Goal: Task Accomplishment & Management: Complete application form

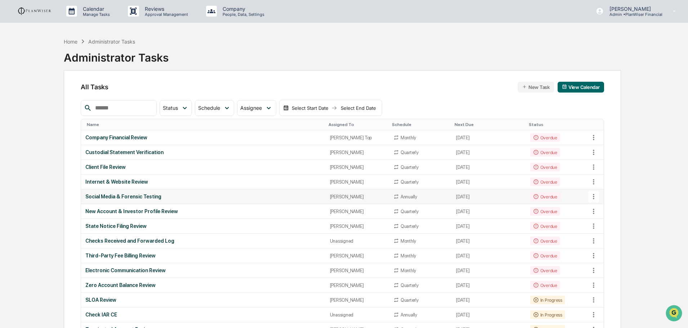
click at [134, 197] on div "Social Media & Forensic Testing" at bounding box center [202, 197] width 235 height 6
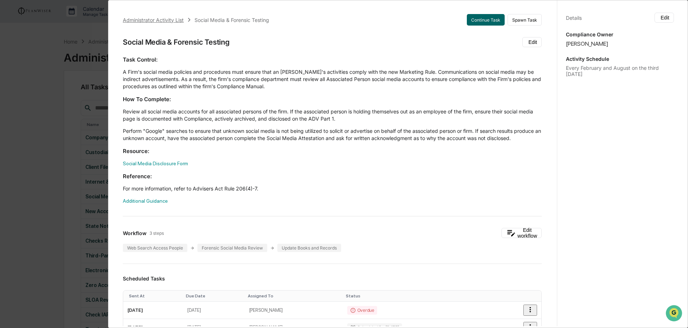
click at [142, 19] on div "Administrator Activity List" at bounding box center [153, 20] width 61 height 6
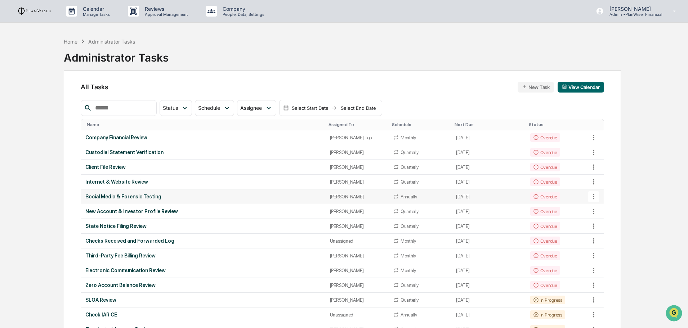
click at [107, 192] on td "Social Media & Forensic Testing" at bounding box center [203, 196] width 244 height 15
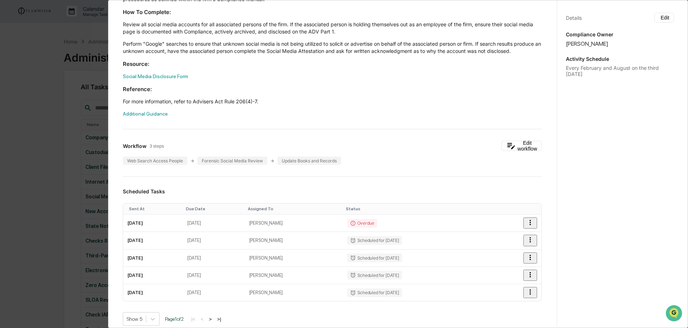
scroll to position [108, 0]
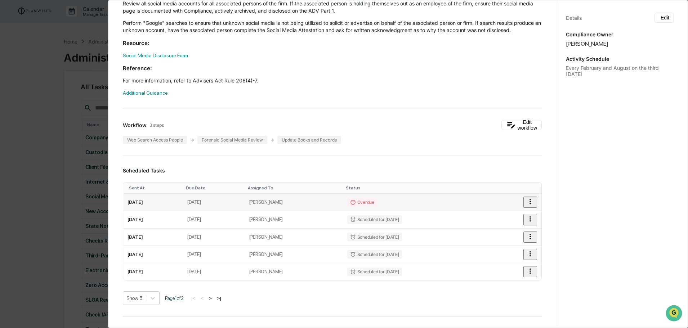
click at [523, 205] on button "button" at bounding box center [530, 202] width 14 height 11
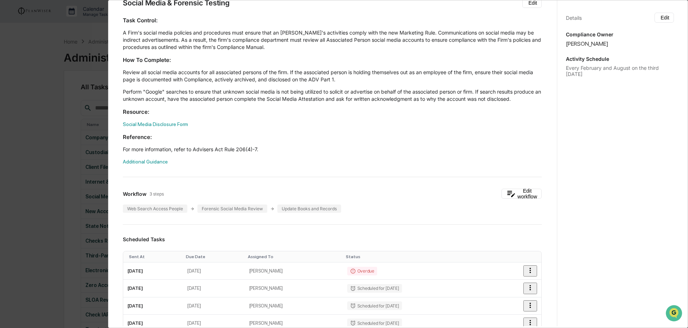
scroll to position [0, 0]
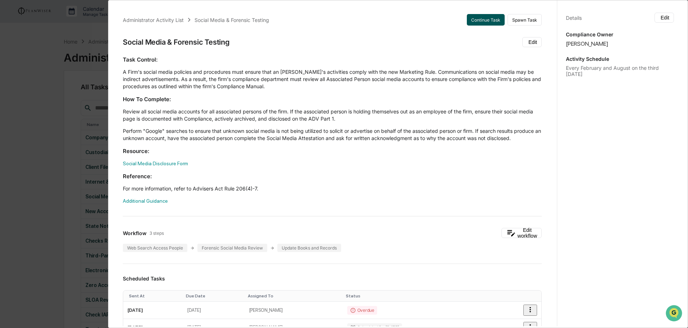
click at [484, 22] on button "Continue Task" at bounding box center [486, 20] width 38 height 12
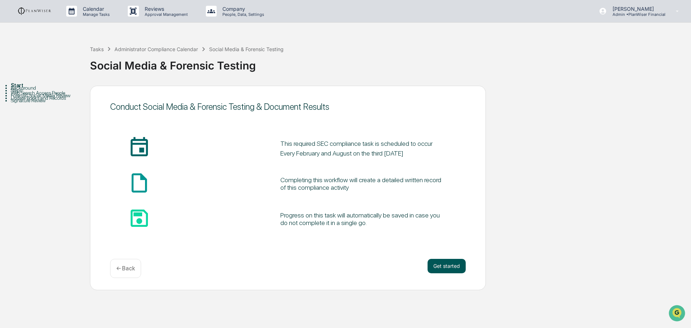
click at [456, 266] on button "Get started" at bounding box center [447, 266] width 38 height 14
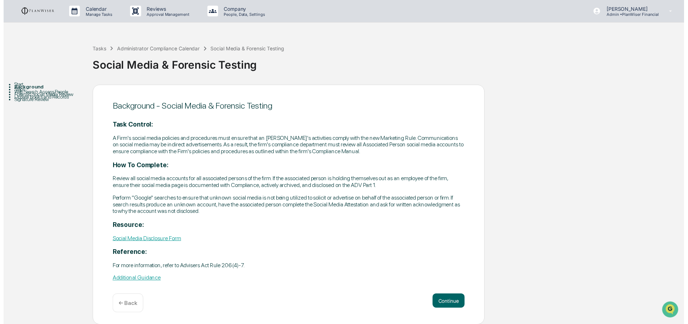
scroll to position [0, 0]
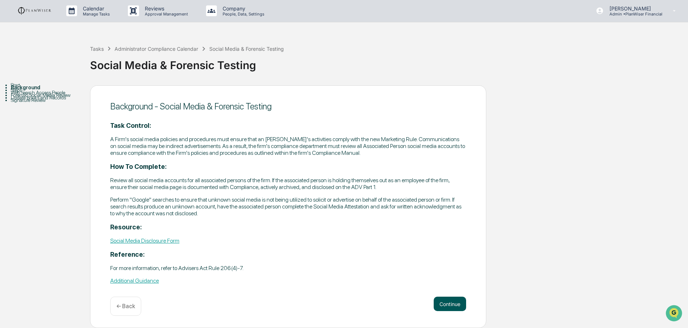
click at [456, 302] on button "Continue" at bounding box center [450, 304] width 32 height 14
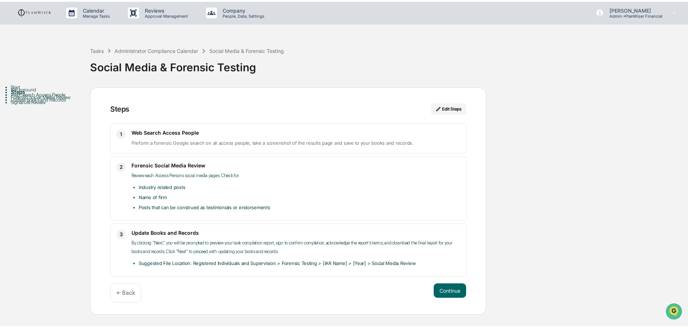
scroll to position [0, 0]
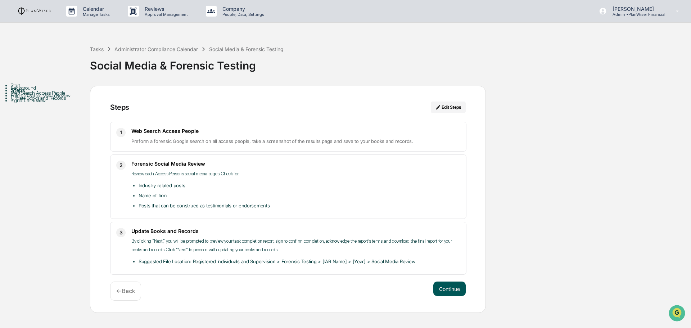
click at [447, 286] on button "Continue" at bounding box center [450, 289] width 32 height 14
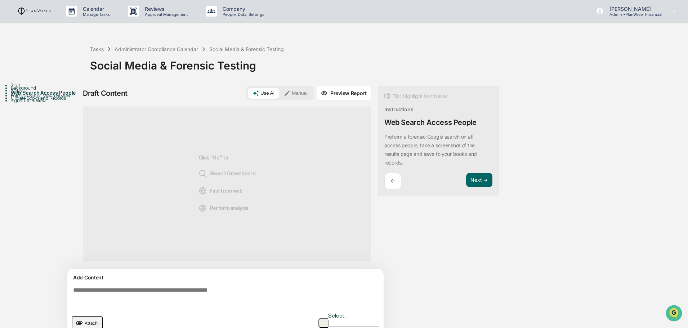
click at [93, 290] on textarea at bounding box center [226, 297] width 313 height 26
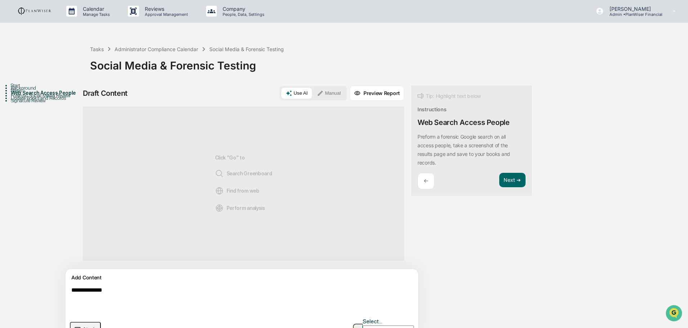
click at [84, 290] on textarea "**********" at bounding box center [224, 300] width 313 height 32
click at [155, 293] on textarea "**********" at bounding box center [224, 300] width 313 height 32
type textarea "**********"
drag, startPoint x: 368, startPoint y: 291, endPoint x: 54, endPoint y: 296, distance: 314.0
click at [54, 296] on div "**********" at bounding box center [344, 217] width 681 height 263
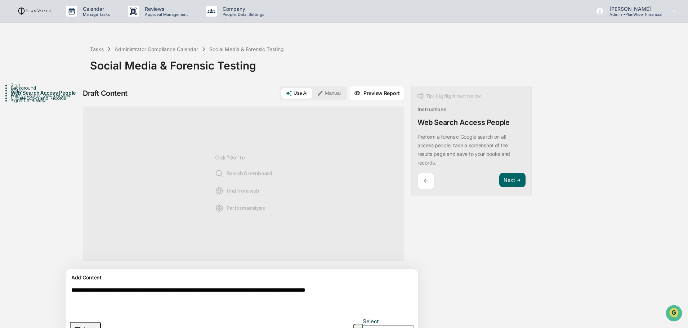
click at [375, 294] on textarea "**********" at bounding box center [224, 300] width 313 height 32
click at [216, 308] on textarea "**********" at bounding box center [224, 300] width 313 height 32
drag, startPoint x: 359, startPoint y: 290, endPoint x: 69, endPoint y: 295, distance: 289.9
click at [69, 295] on div "**********" at bounding box center [242, 306] width 353 height 75
click at [77, 295] on textarea at bounding box center [224, 300] width 313 height 32
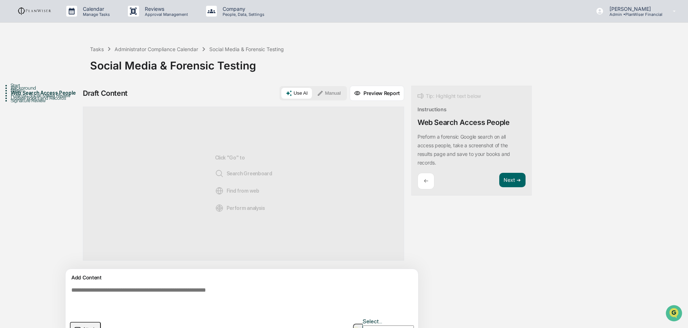
click at [248, 293] on textarea at bounding box center [224, 300] width 313 height 32
click at [238, 290] on textarea at bounding box center [224, 300] width 313 height 32
click at [148, 291] on textarea at bounding box center [224, 300] width 313 height 32
type textarea "*"
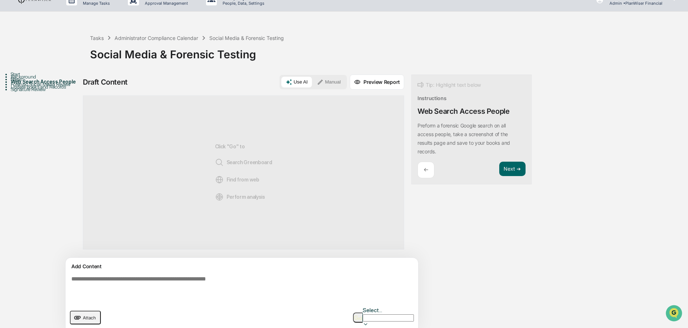
drag, startPoint x: 477, startPoint y: 169, endPoint x: 456, endPoint y: 202, distance: 40.0
click at [499, 168] on button "Next ➔" at bounding box center [512, 169] width 26 height 15
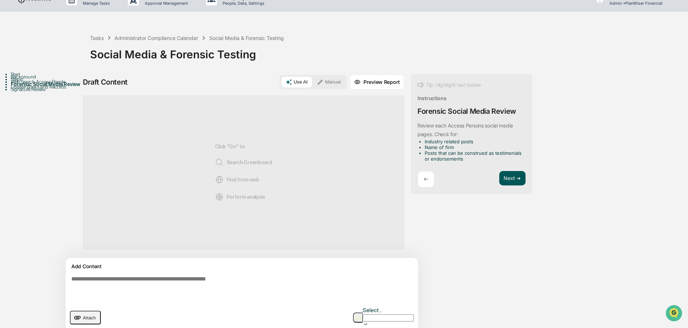
click at [499, 176] on button "Next ➔" at bounding box center [512, 178] width 26 height 15
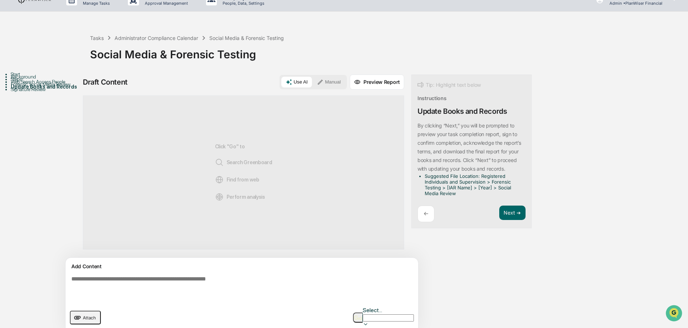
click at [110, 282] on textarea at bounding box center [224, 289] width 313 height 32
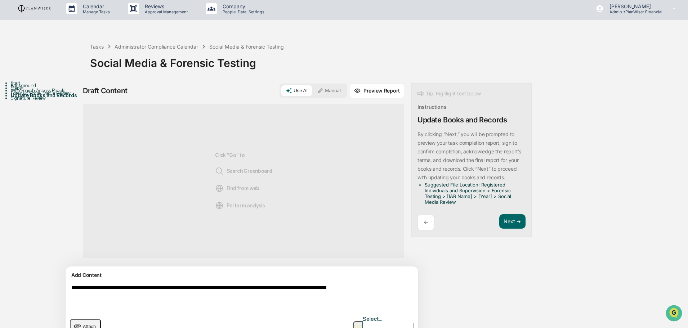
scroll to position [0, 0]
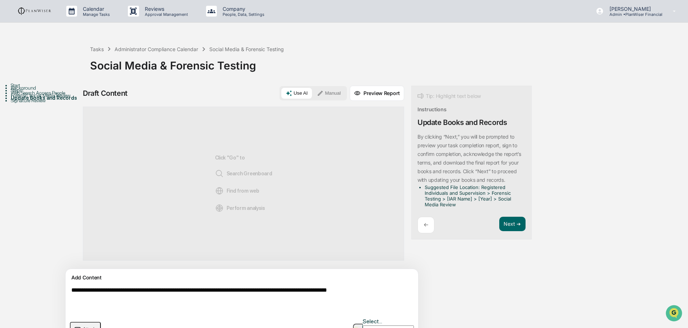
click at [110, 300] on textarea "**********" at bounding box center [224, 300] width 313 height 32
click at [164, 298] on textarea "**********" at bounding box center [224, 300] width 313 height 32
drag, startPoint x: 164, startPoint y: 298, endPoint x: 136, endPoint y: 296, distance: 27.4
click at [136, 296] on textarea "**********" at bounding box center [224, 300] width 313 height 32
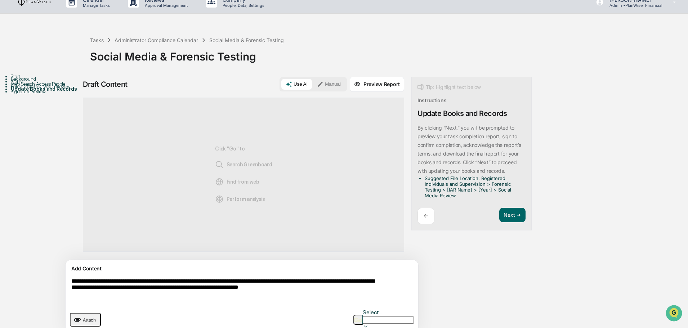
scroll to position [11, 0]
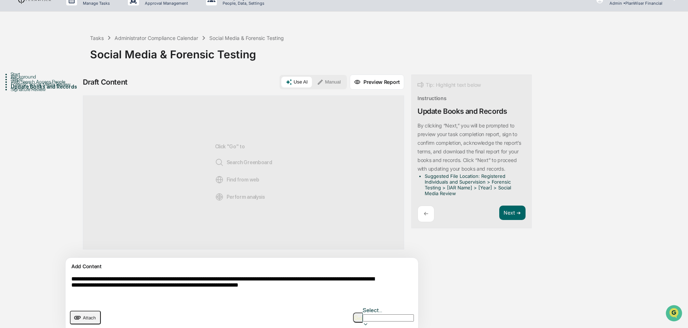
type textarea "**********"
click at [354, 315] on img "button" at bounding box center [358, 317] width 9 height 5
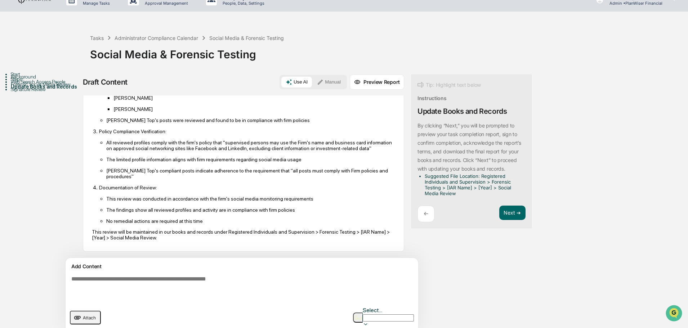
scroll to position [181, 0]
click at [176, 242] on div "Based on my review of the internal social media policies and the provided Linke…" at bounding box center [243, 111] width 303 height 267
drag, startPoint x: 176, startPoint y: 238, endPoint x: 89, endPoint y: 232, distance: 86.7
click at [89, 232] on div "AI Synthesis View 7 sources Edit & Refine Based on my review of the internal so…" at bounding box center [243, 104] width 321 height 296
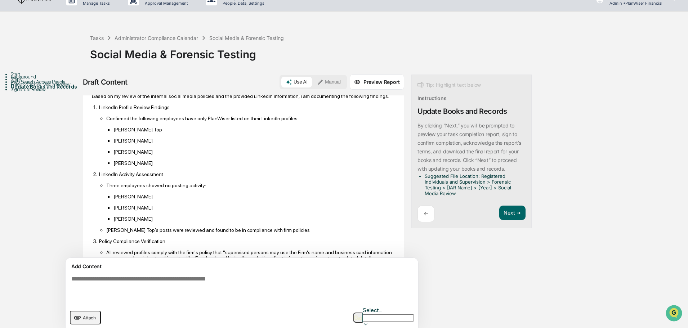
scroll to position [1, 0]
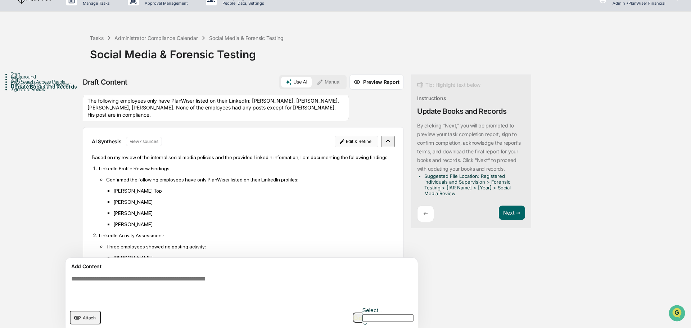
click at [320, 139] on html "Calendar Manage Tasks Reviews Approval Management Company People, Data, Setting…" at bounding box center [345, 153] width 691 height 328
click at [315, 153] on div "Edit Result" at bounding box center [317, 155] width 53 height 12
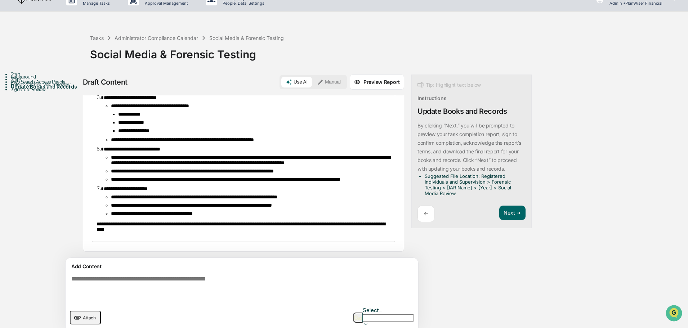
scroll to position [172, 0]
drag, startPoint x: 205, startPoint y: 233, endPoint x: 92, endPoint y: 224, distance: 113.4
click at [92, 224] on div "**********" at bounding box center [243, 132] width 302 height 217
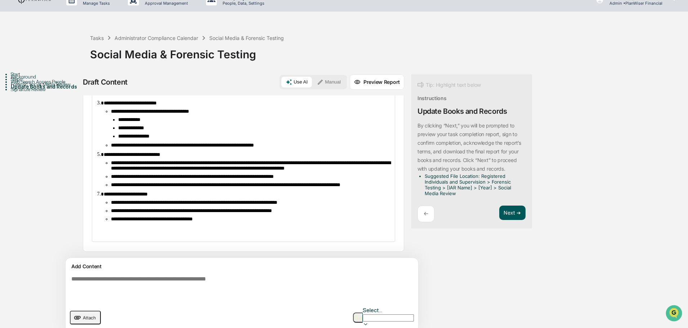
click at [499, 211] on button "Next ➔" at bounding box center [512, 213] width 26 height 15
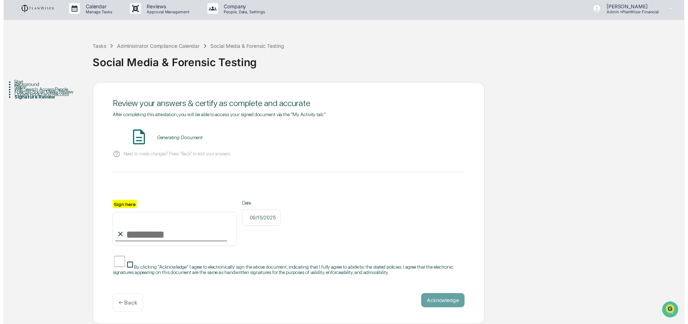
scroll to position [6, 0]
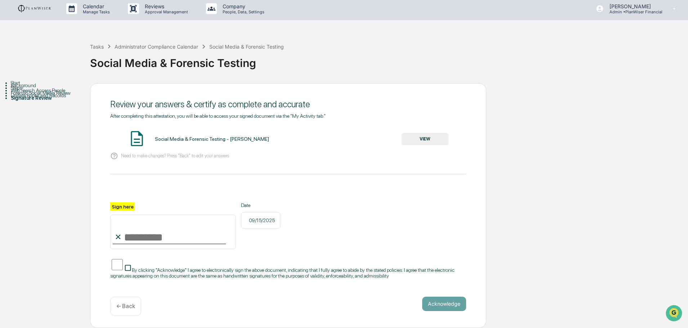
click at [140, 235] on input "Sign here" at bounding box center [173, 232] width 126 height 35
type input "**********"
click at [445, 304] on button "Acknowledge" at bounding box center [444, 304] width 44 height 14
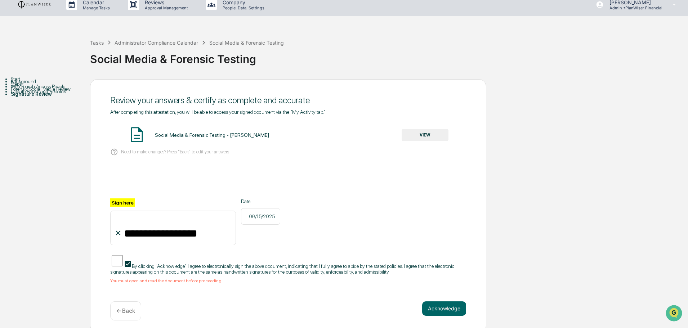
click at [422, 129] on div "Social Media & Forensic Testing - [PERSON_NAME] VIEW" at bounding box center [288, 135] width 356 height 19
click at [422, 134] on button "VIEW" at bounding box center [424, 135] width 47 height 12
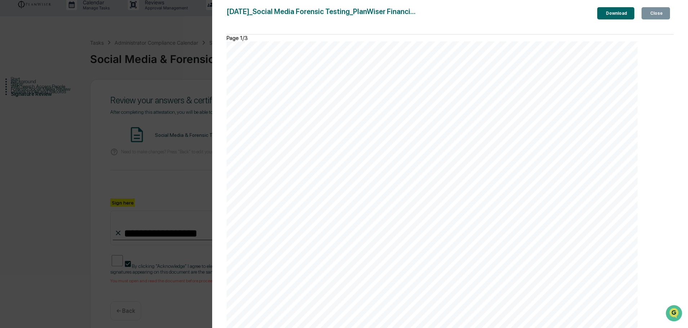
click at [651, 7] on div "Version History [DATE] 08:54 PM [PERSON_NAME] [DATE]_Social Media Forensic Test…" at bounding box center [450, 171] width 476 height 342
click at [648, 10] on button "Close" at bounding box center [655, 13] width 28 height 12
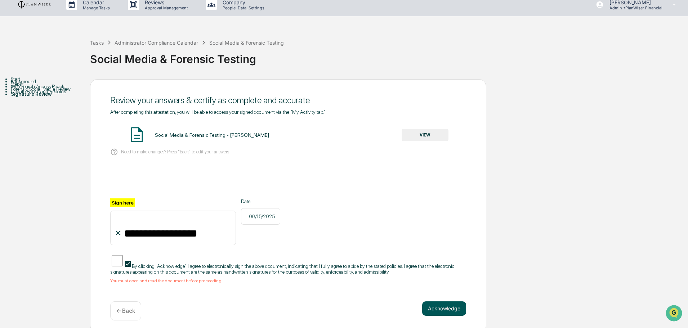
click at [444, 309] on button "Acknowledge" at bounding box center [444, 308] width 44 height 14
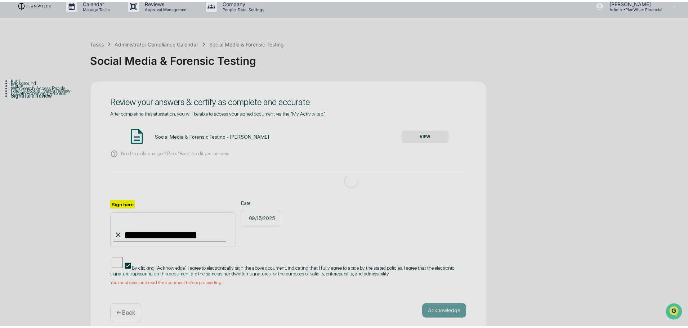
scroll to position [0, 0]
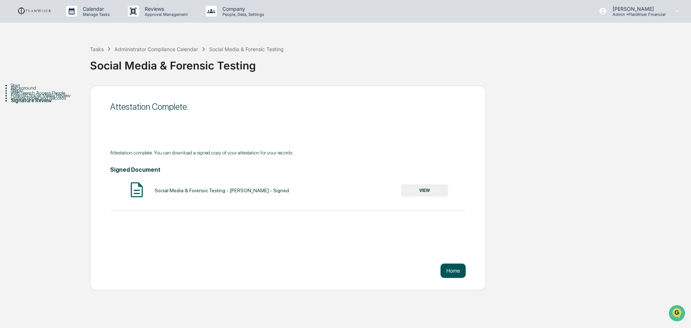
click at [460, 274] on button "Home" at bounding box center [453, 271] width 25 height 14
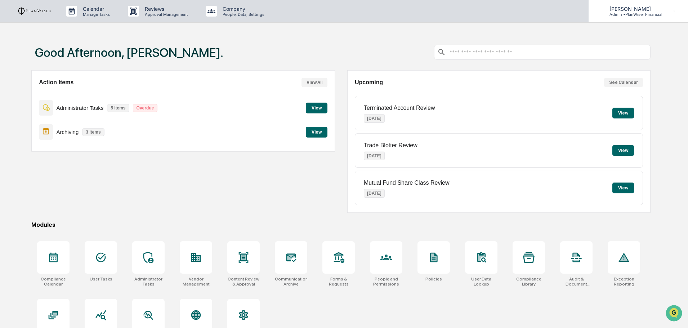
click at [636, 13] on p "Admin • PlanWiser Financial" at bounding box center [633, 14] width 59 height 5
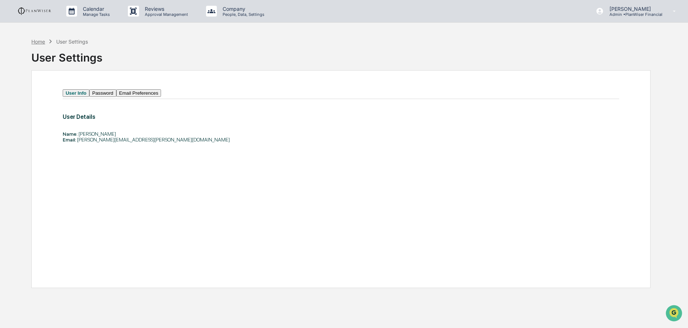
click at [38, 43] on div "Home" at bounding box center [38, 42] width 14 height 6
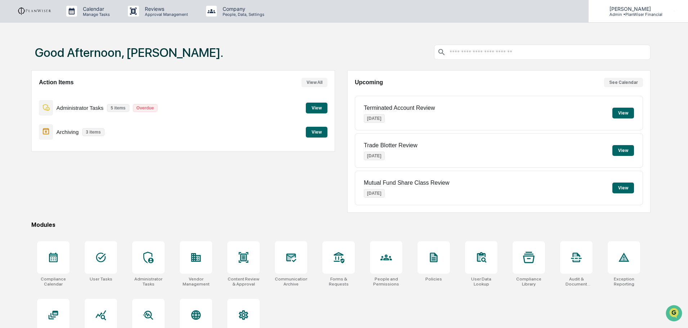
click at [627, 12] on p "Admin • PlanWiser Financial" at bounding box center [633, 14] width 59 height 5
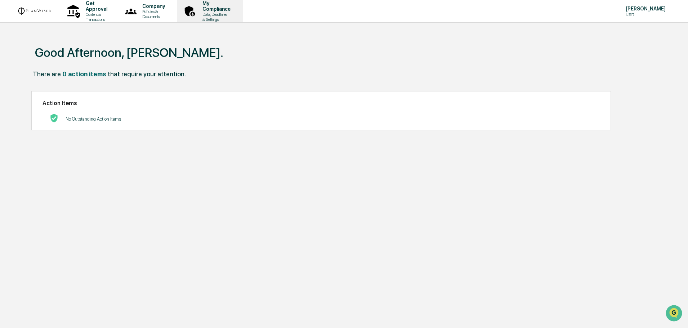
click at [234, 15] on p "Data, Deadlines & Settings" at bounding box center [215, 17] width 37 height 10
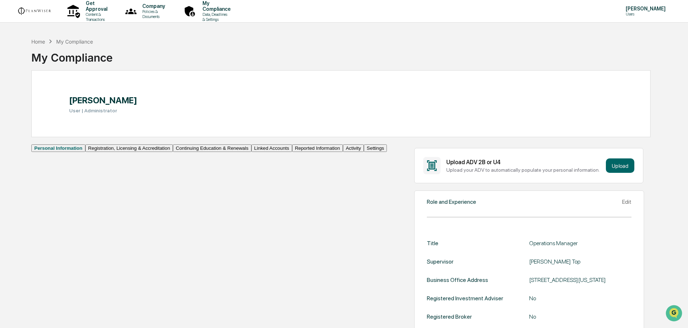
click at [251, 152] on button "Linked Accounts" at bounding box center [271, 148] width 41 height 8
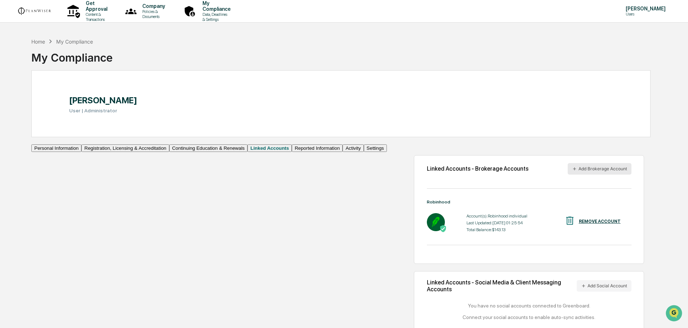
click at [582, 175] on button "Add Brokerage Account" at bounding box center [600, 169] width 64 height 12
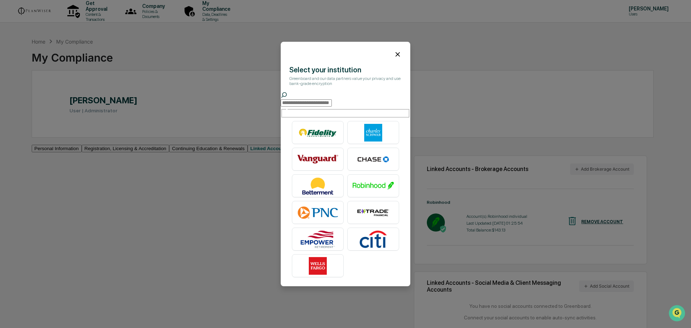
click at [397, 54] on icon at bounding box center [398, 54] width 4 height 4
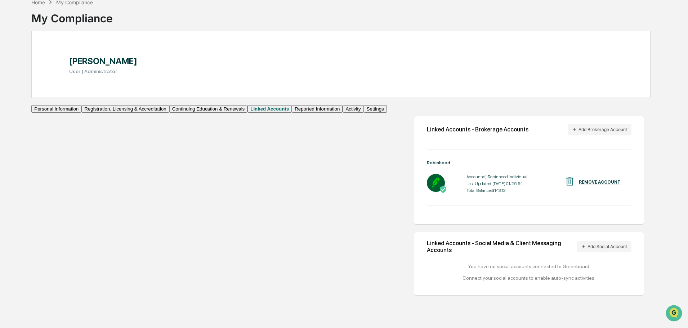
scroll to position [40, 0]
click at [581, 248] on icon at bounding box center [583, 245] width 5 height 5
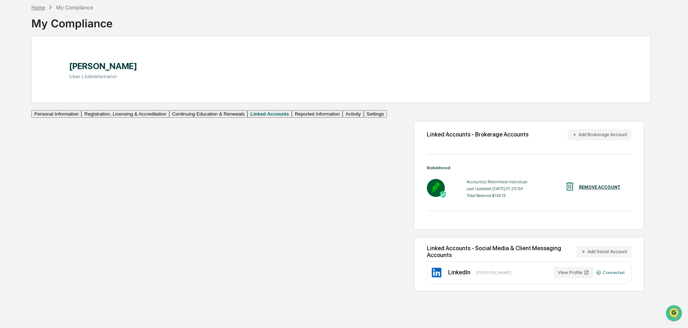
click at [38, 5] on div "Home" at bounding box center [38, 7] width 14 height 6
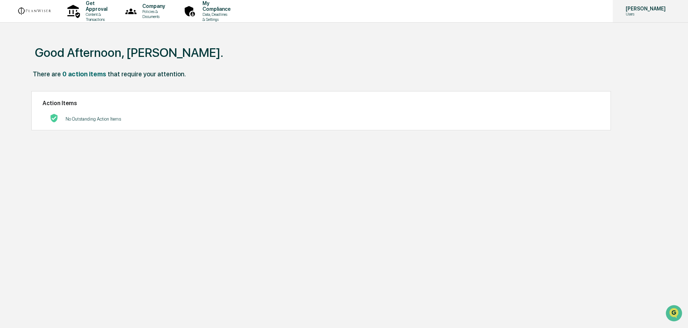
click at [637, 11] on p "[PERSON_NAME]" at bounding box center [644, 9] width 49 height 6
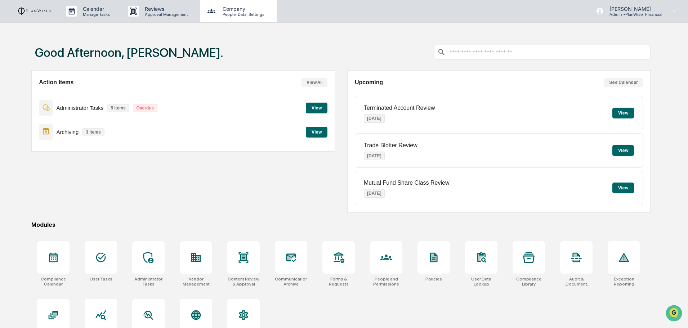
click at [230, 9] on p "Company" at bounding box center [242, 9] width 51 height 6
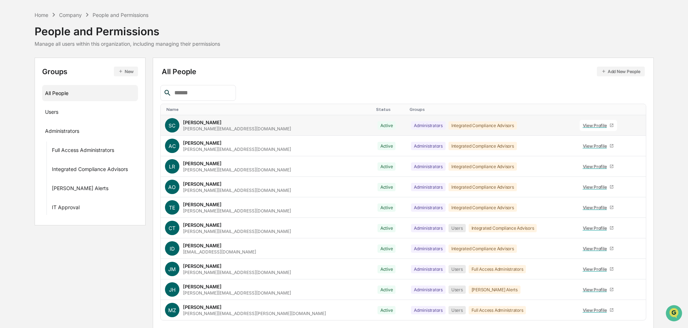
scroll to position [48, 0]
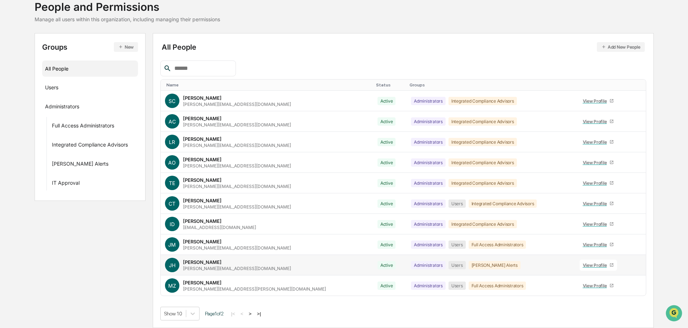
click at [583, 263] on div "View Profile" at bounding box center [596, 265] width 27 height 5
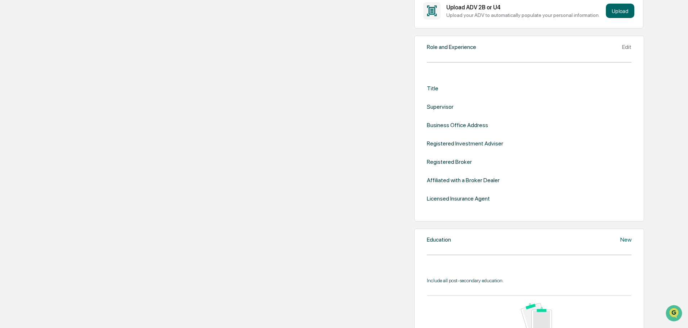
scroll to position [156, 0]
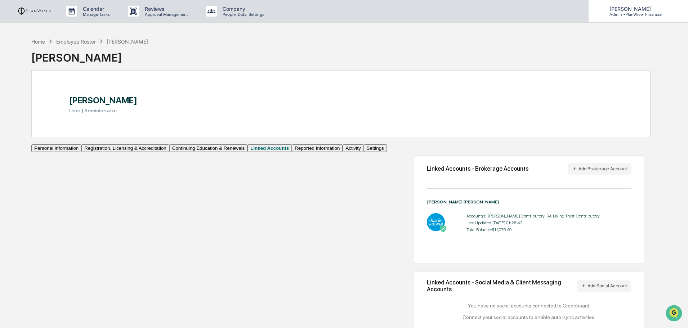
click at [627, 9] on p "[PERSON_NAME]" at bounding box center [633, 9] width 59 height 6
click at [71, 41] on div "Employee Roster" at bounding box center [76, 42] width 40 height 6
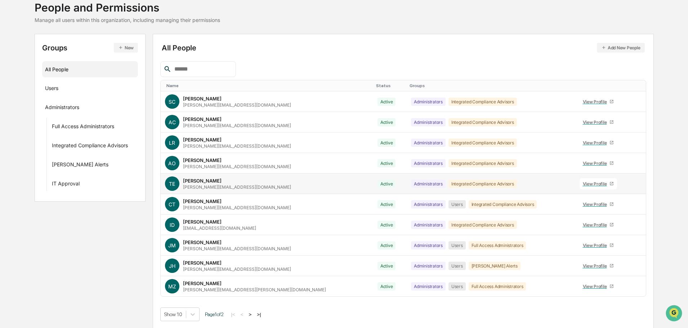
scroll to position [48, 0]
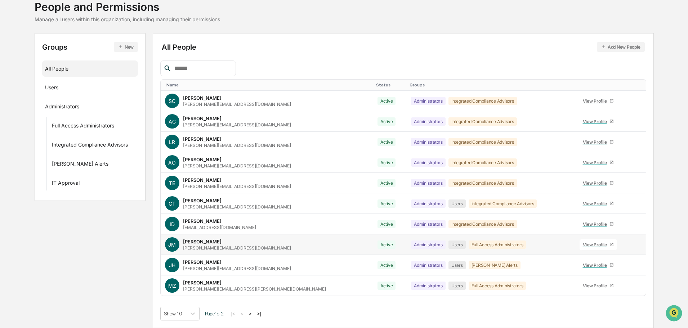
click at [583, 244] on div "View Profile" at bounding box center [596, 244] width 27 height 5
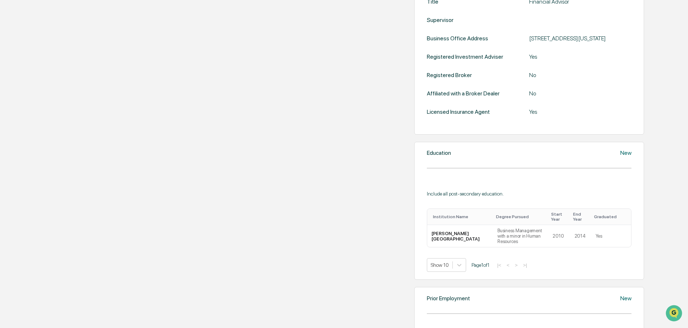
scroll to position [172, 0]
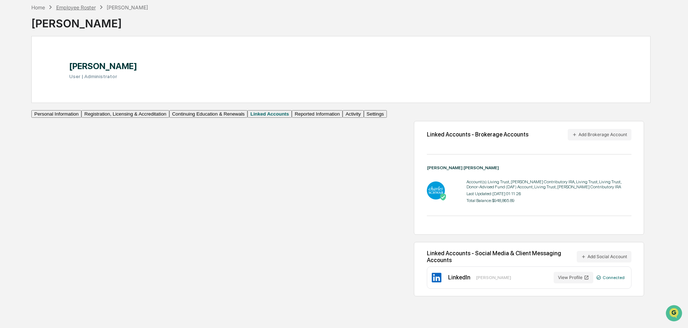
click at [79, 5] on div "Employee Roster" at bounding box center [76, 7] width 40 height 6
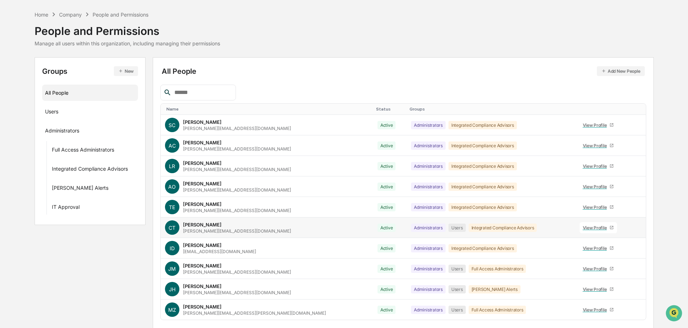
scroll to position [48, 0]
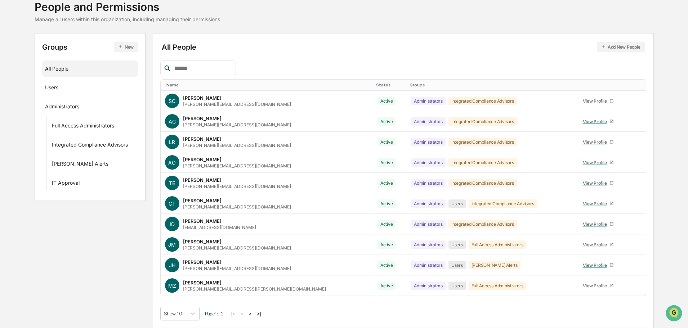
click at [252, 313] on button ">" at bounding box center [250, 314] width 7 height 6
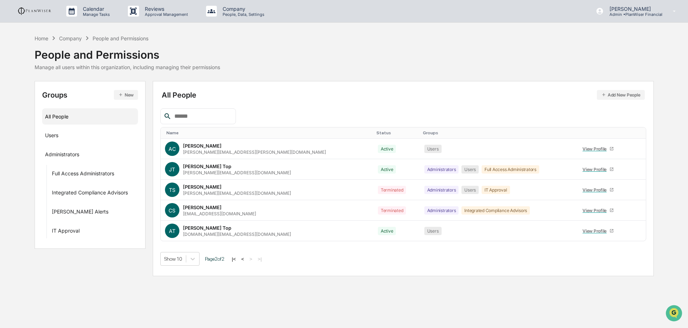
scroll to position [0, 0]
click at [247, 259] on button "<" at bounding box center [243, 259] width 7 height 6
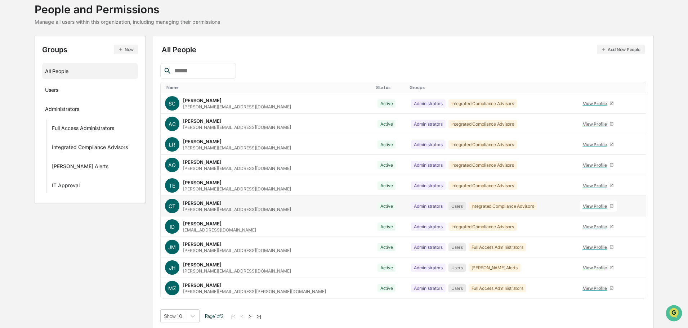
scroll to position [48, 0]
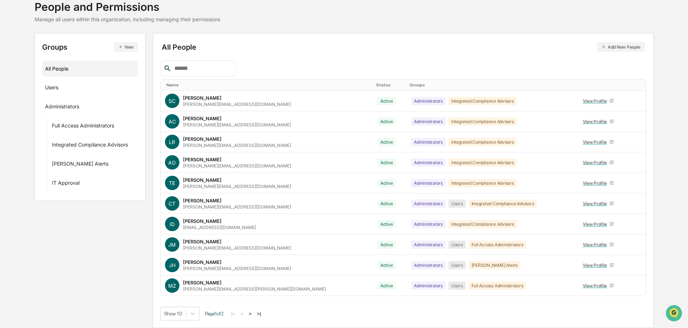
click at [252, 311] on button ">" at bounding box center [250, 314] width 7 height 6
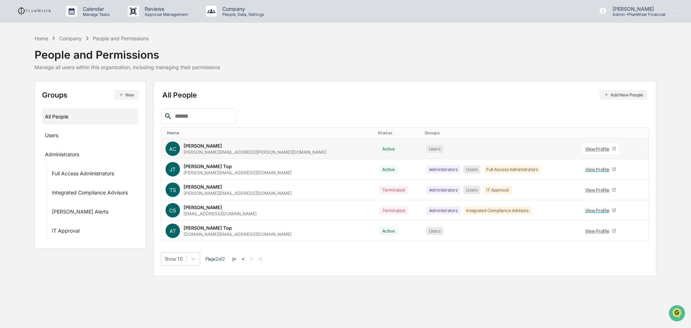
click at [586, 148] on div "View Profile" at bounding box center [599, 148] width 27 height 5
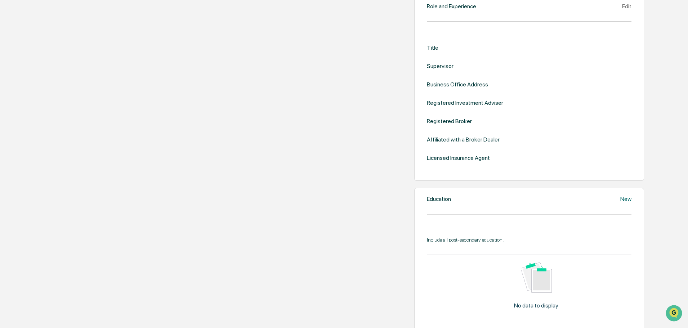
scroll to position [72, 0]
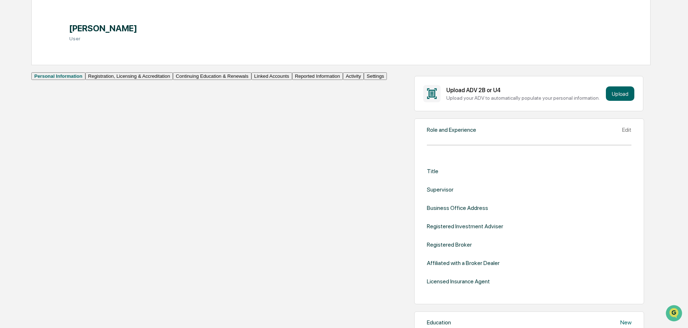
click at [251, 80] on button "Linked Accounts" at bounding box center [271, 76] width 41 height 8
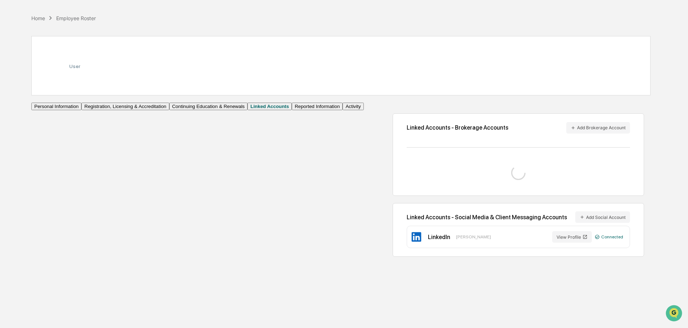
scroll to position [34, 0]
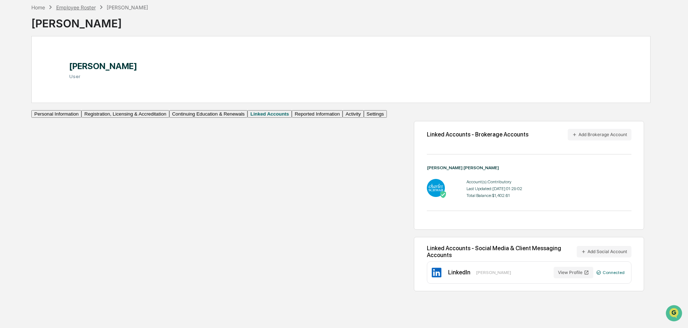
click at [72, 6] on div "Employee Roster" at bounding box center [76, 7] width 40 height 6
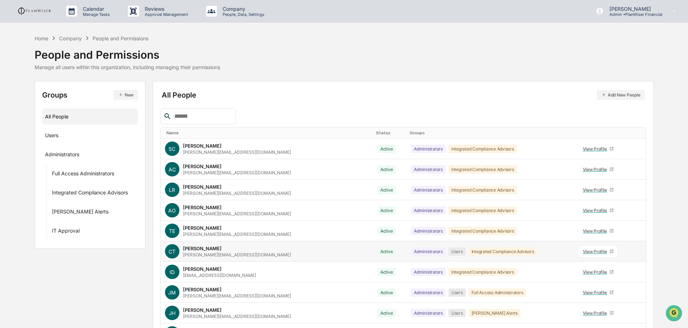
scroll to position [48, 0]
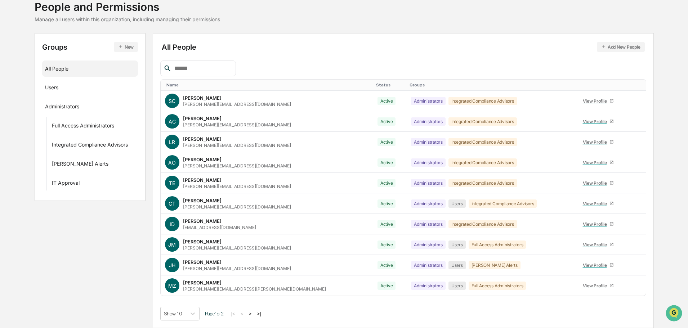
click at [252, 313] on button ">" at bounding box center [250, 314] width 7 height 6
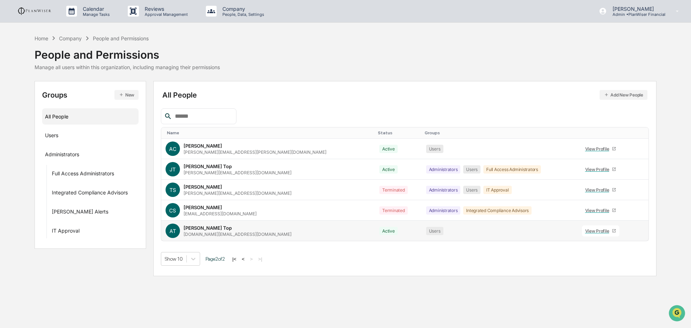
click at [586, 229] on div "View Profile" at bounding box center [599, 230] width 27 height 5
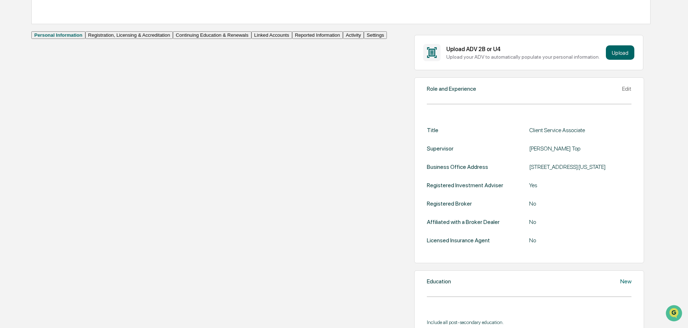
scroll to position [72, 0]
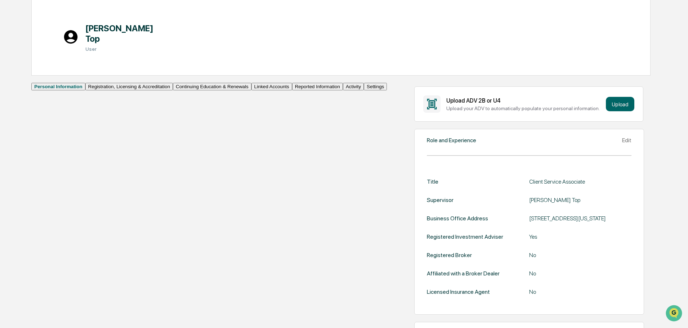
click at [251, 90] on button "Linked Accounts" at bounding box center [271, 87] width 41 height 8
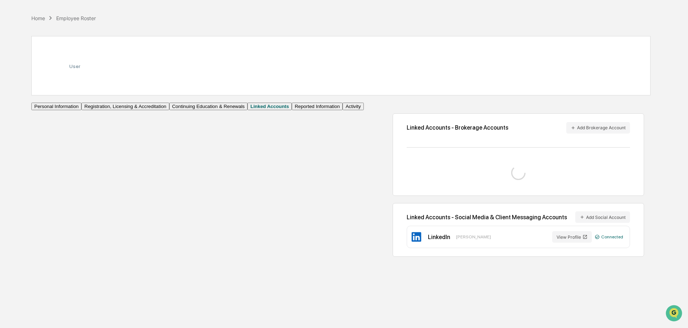
scroll to position [34, 0]
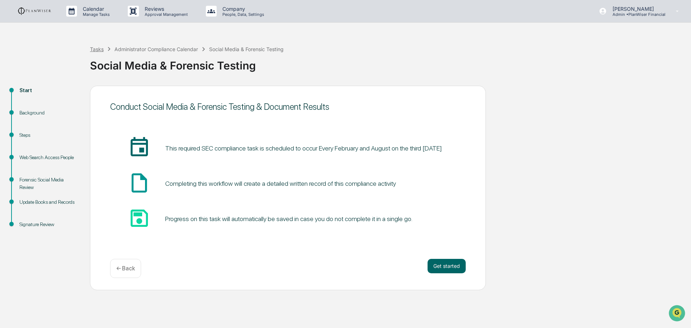
click at [99, 49] on div "Tasks" at bounding box center [97, 49] width 14 height 6
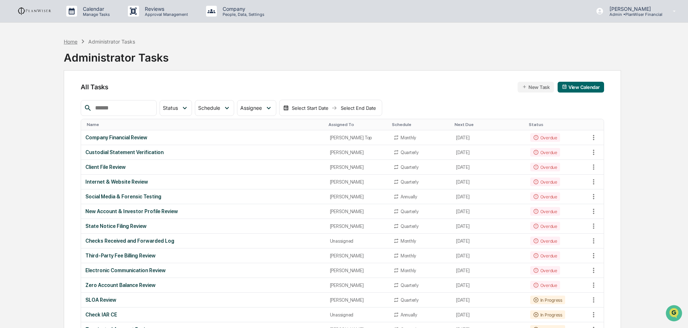
click at [75, 39] on div "Home" at bounding box center [71, 42] width 14 height 6
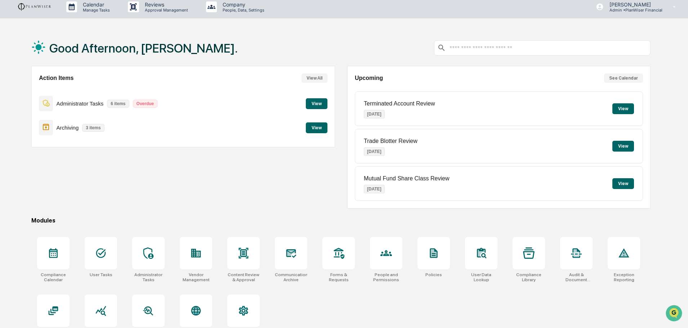
scroll to position [34, 0]
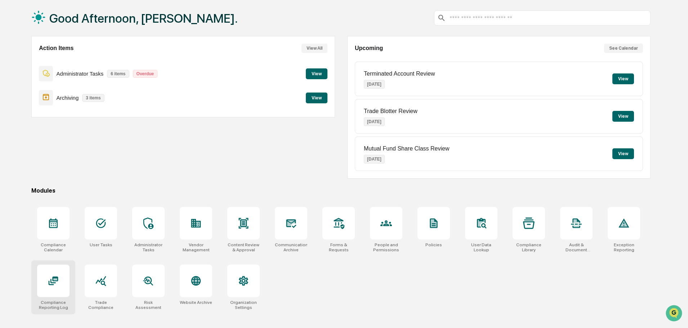
click at [42, 278] on div at bounding box center [53, 281] width 32 height 32
